Goal: Information Seeking & Learning: Learn about a topic

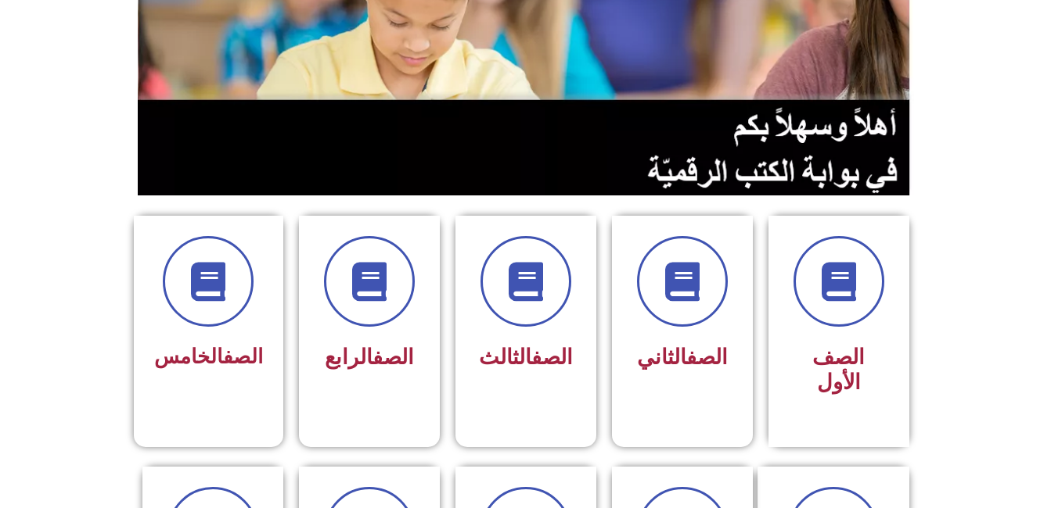
scroll to position [229, 0]
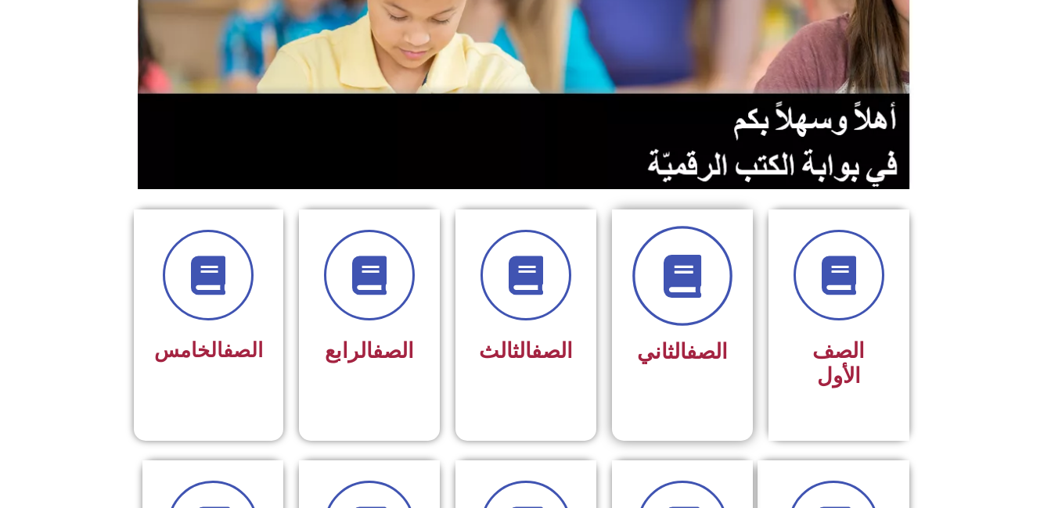
click at [704, 289] on span at bounding box center [682, 276] width 100 height 100
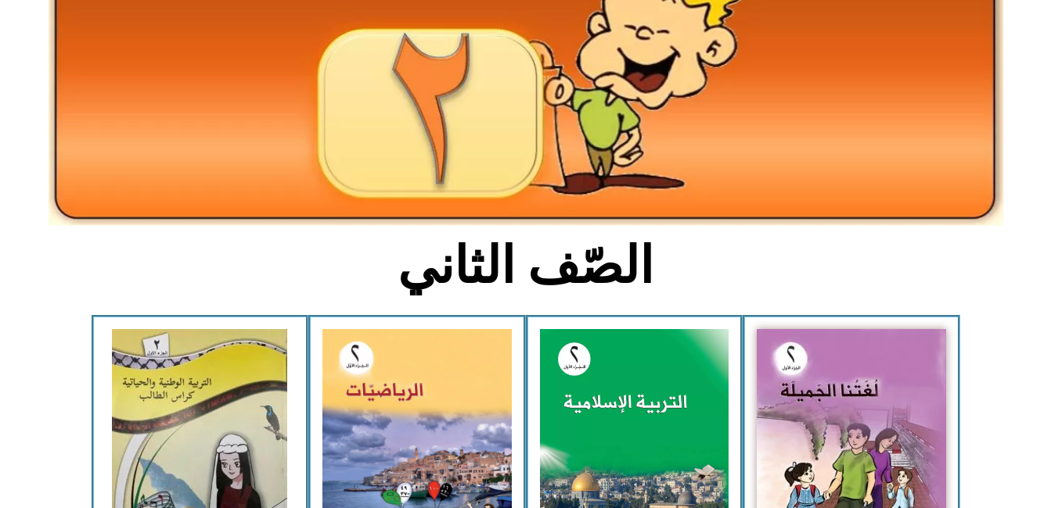
scroll to position [297, 0]
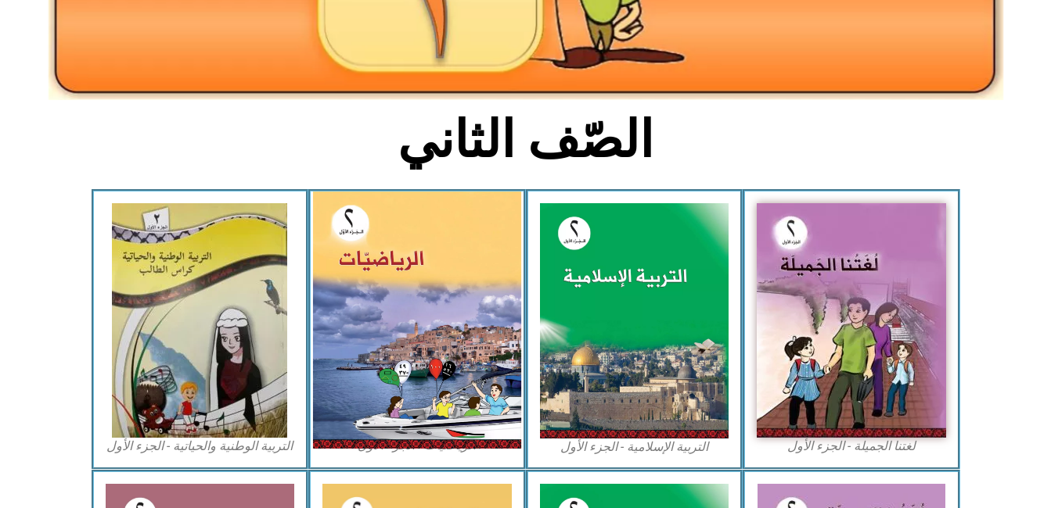
click at [438, 329] on img at bounding box center [417, 320] width 208 height 257
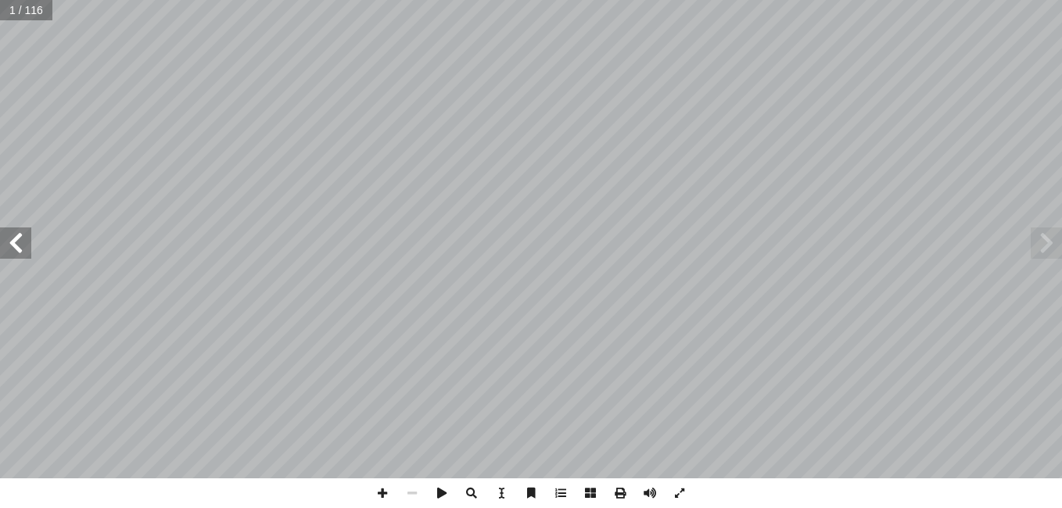
click at [20, 238] on span at bounding box center [15, 243] width 31 height 31
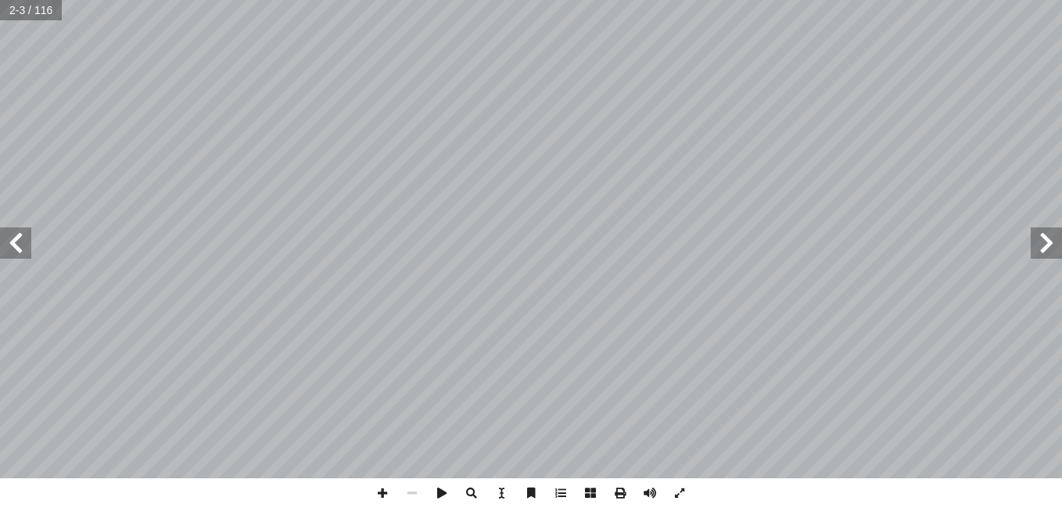
click at [20, 238] on span at bounding box center [15, 243] width 31 height 31
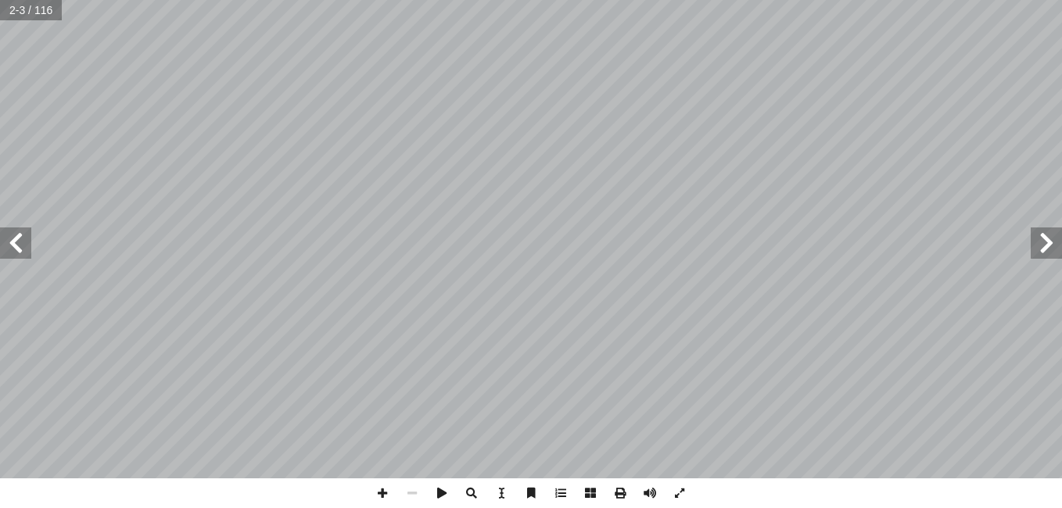
click at [20, 238] on span at bounding box center [15, 243] width 31 height 31
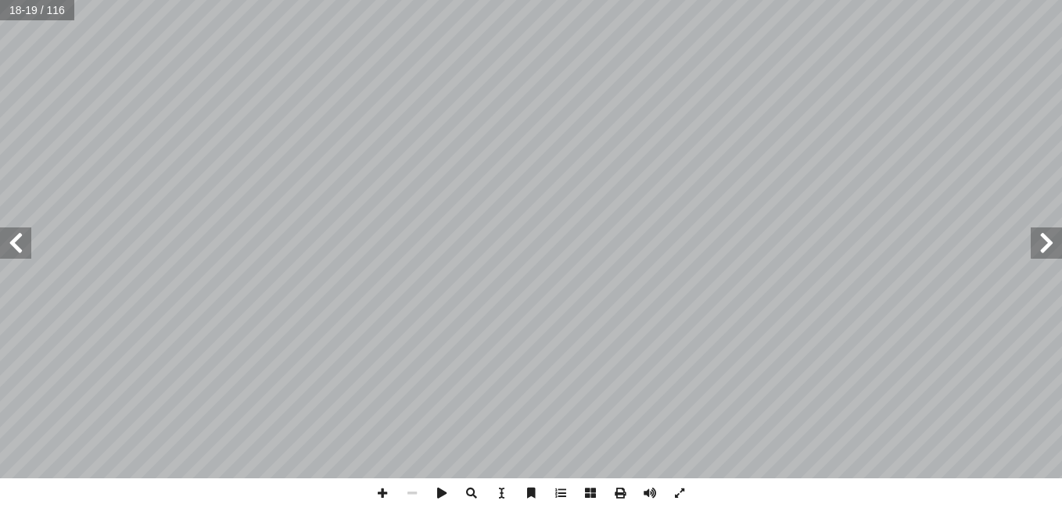
click at [20, 238] on span at bounding box center [15, 243] width 31 height 31
click at [376, 480] on span at bounding box center [383, 494] width 30 height 30
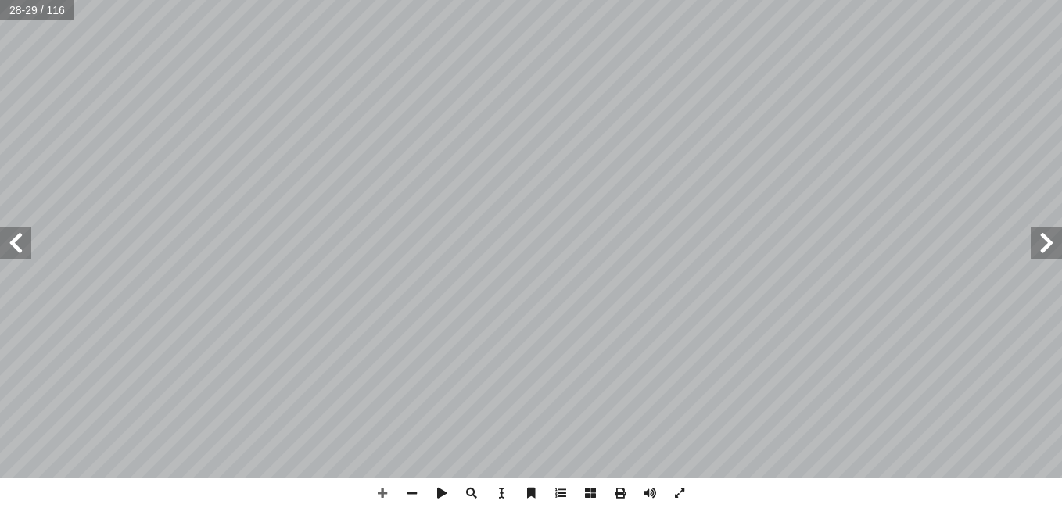
click at [16, 249] on span at bounding box center [15, 243] width 31 height 31
click at [381, 493] on span at bounding box center [383, 494] width 30 height 30
click at [412, 490] on span at bounding box center [412, 494] width 30 height 30
